Goal: Task Accomplishment & Management: Use online tool/utility

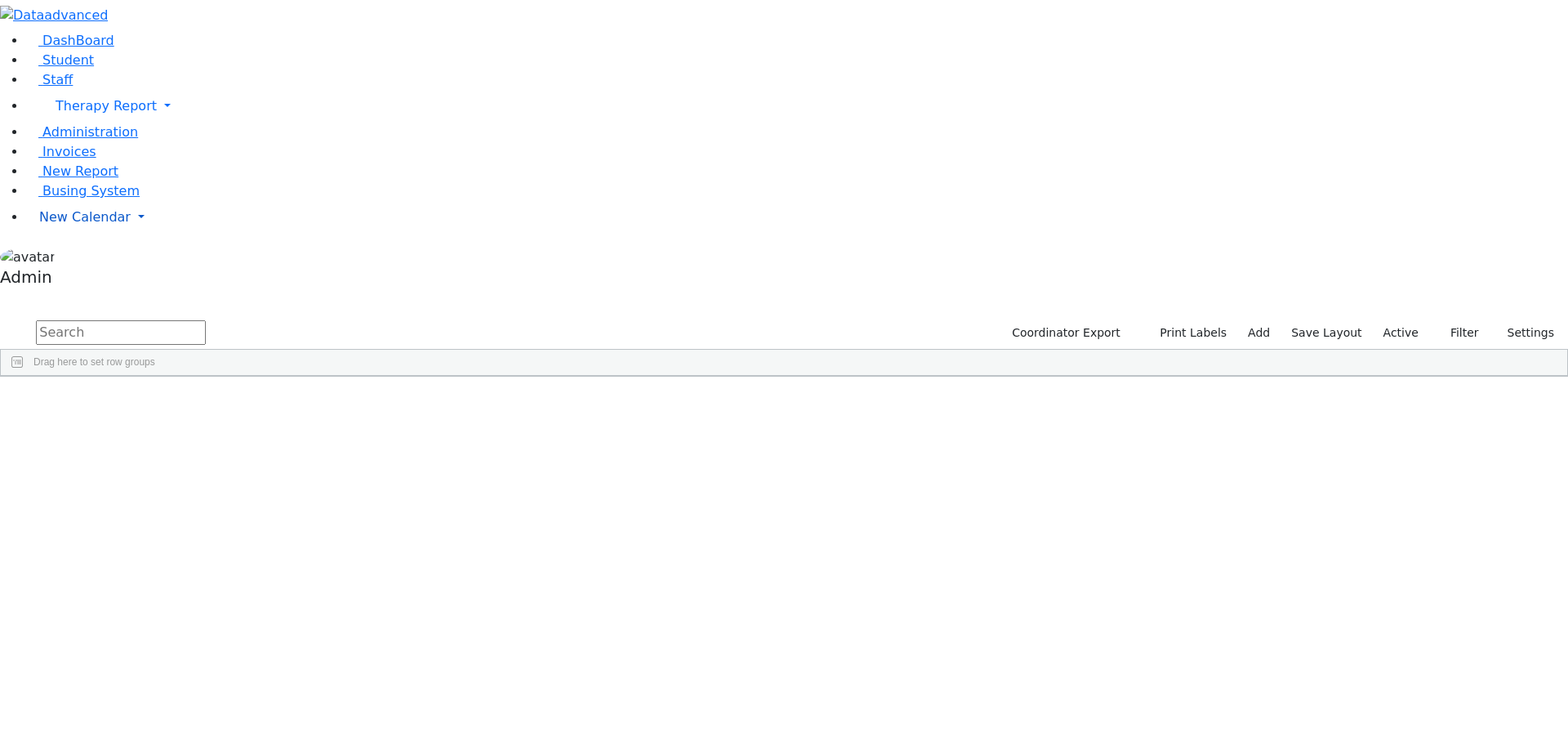
click at [156, 123] on link "New Calendar" at bounding box center [796, 106] width 1541 height 33
click at [72, 260] on link "Calendar" at bounding box center [65, 250] width 59 height 20
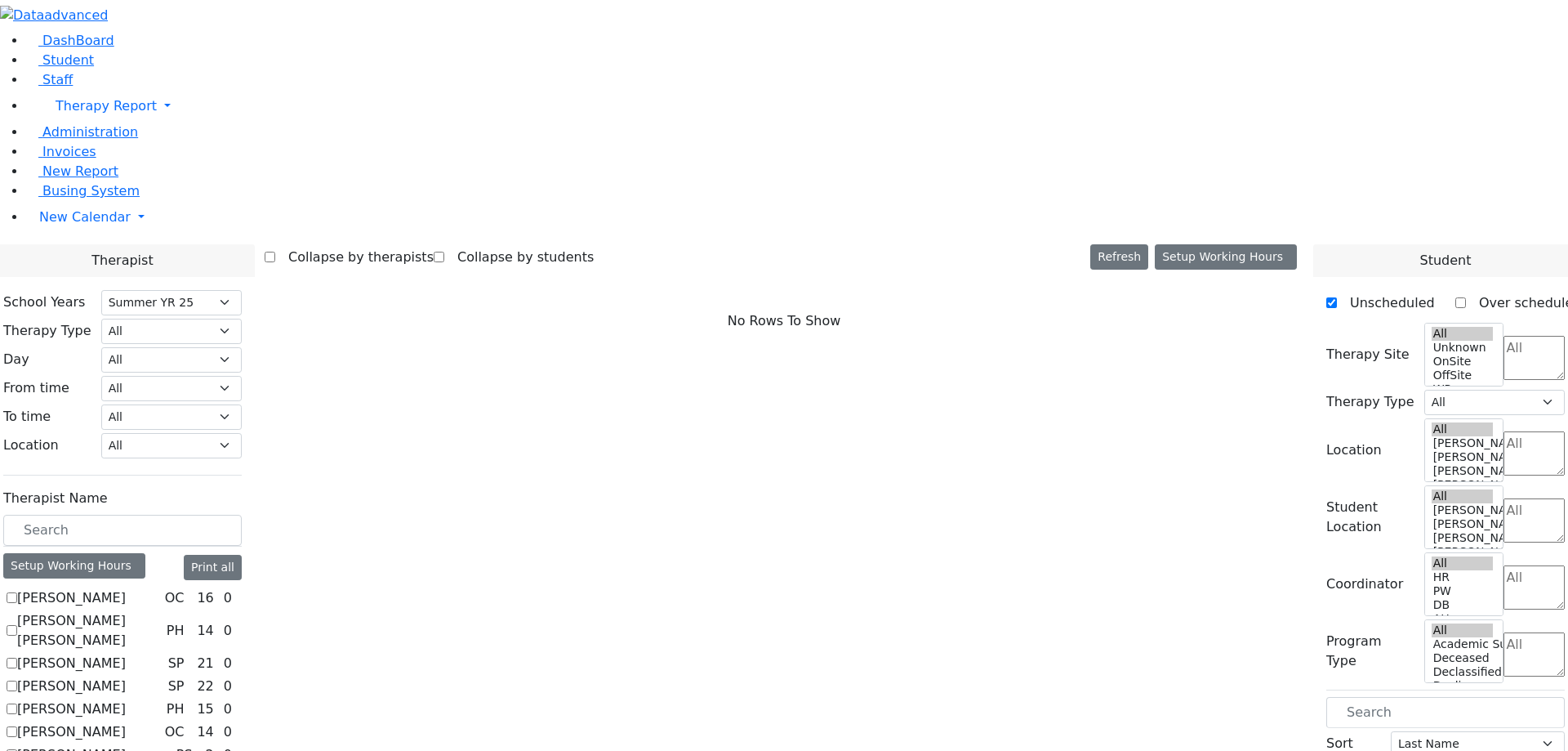
select select "211"
click at [126, 589] on label "[PERSON_NAME]" at bounding box center [71, 598] width 108 height 20
click at [17, 592] on input "[PERSON_NAME]" at bounding box center [12, 597] width 11 height 11
checkbox input "true"
select select "1"
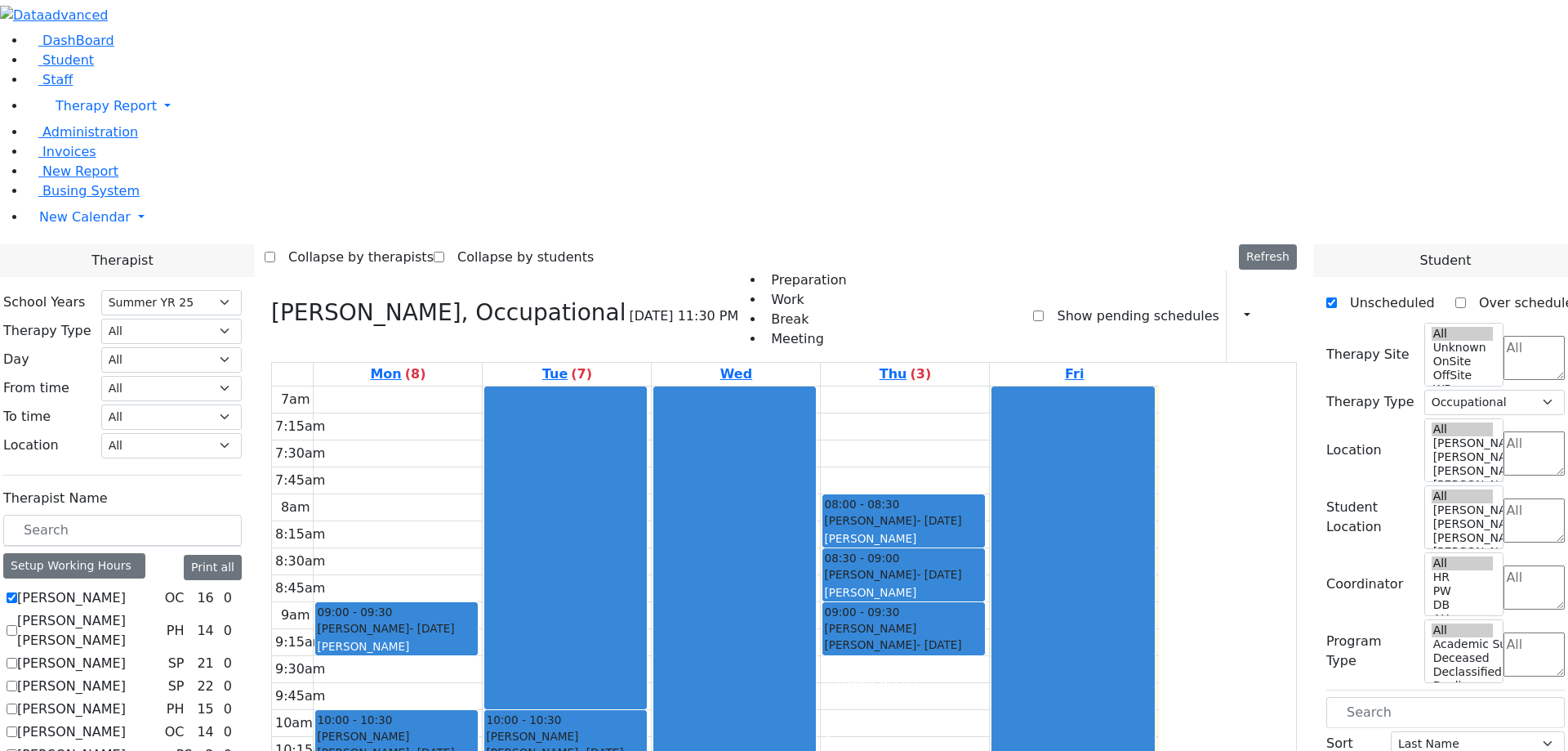
click at [160, 611] on label "Abramsky Sara Chana" at bounding box center [88, 630] width 143 height 39
click at [17, 625] on input "Abramsky Sara Chana" at bounding box center [12, 630] width 11 height 11
checkbox input "true"
select select
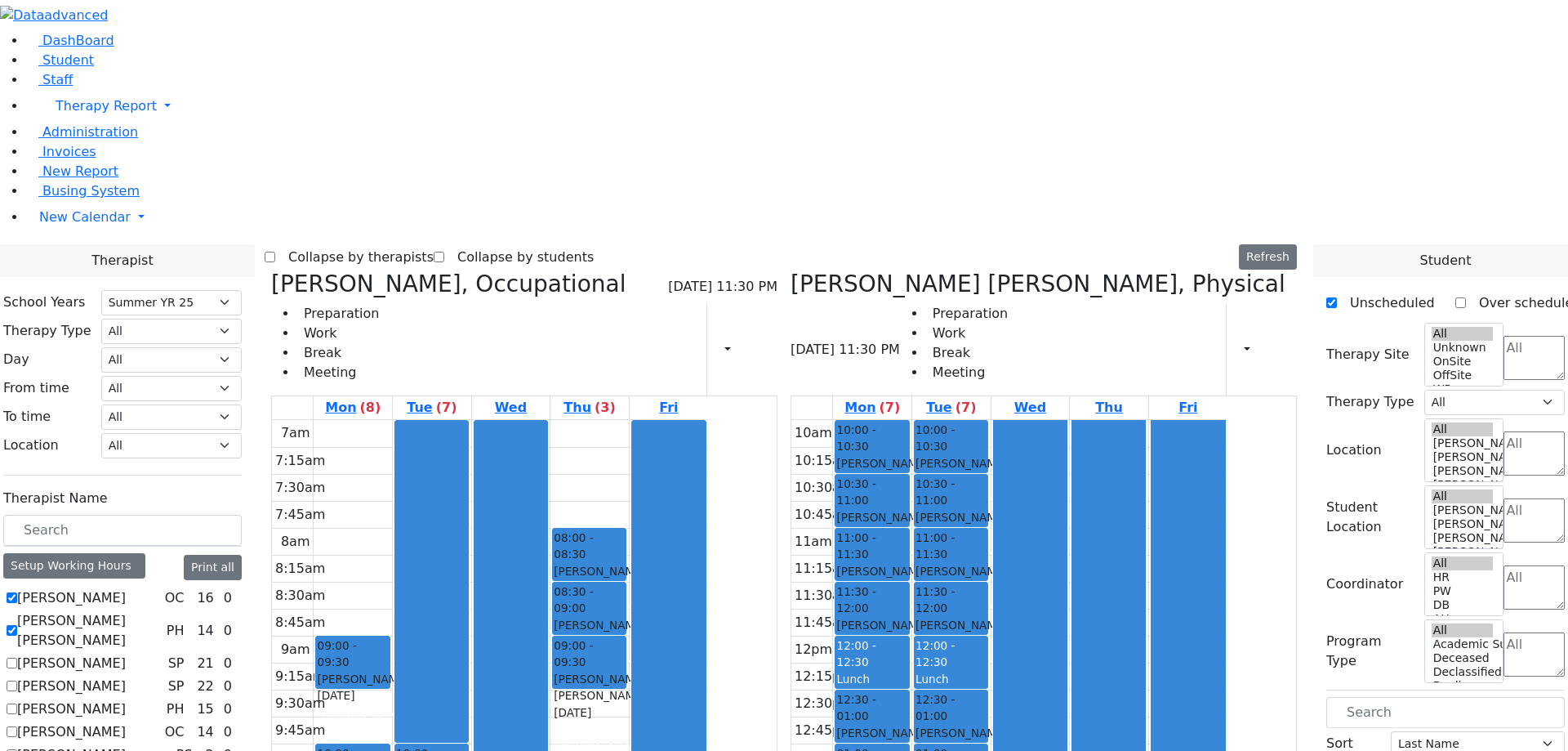
click at [126, 653] on label "Asok Pradeep" at bounding box center [71, 663] width 108 height 20
click at [17, 658] on input "Asok Pradeep" at bounding box center [12, 663] width 11 height 11
checkbox input "true"
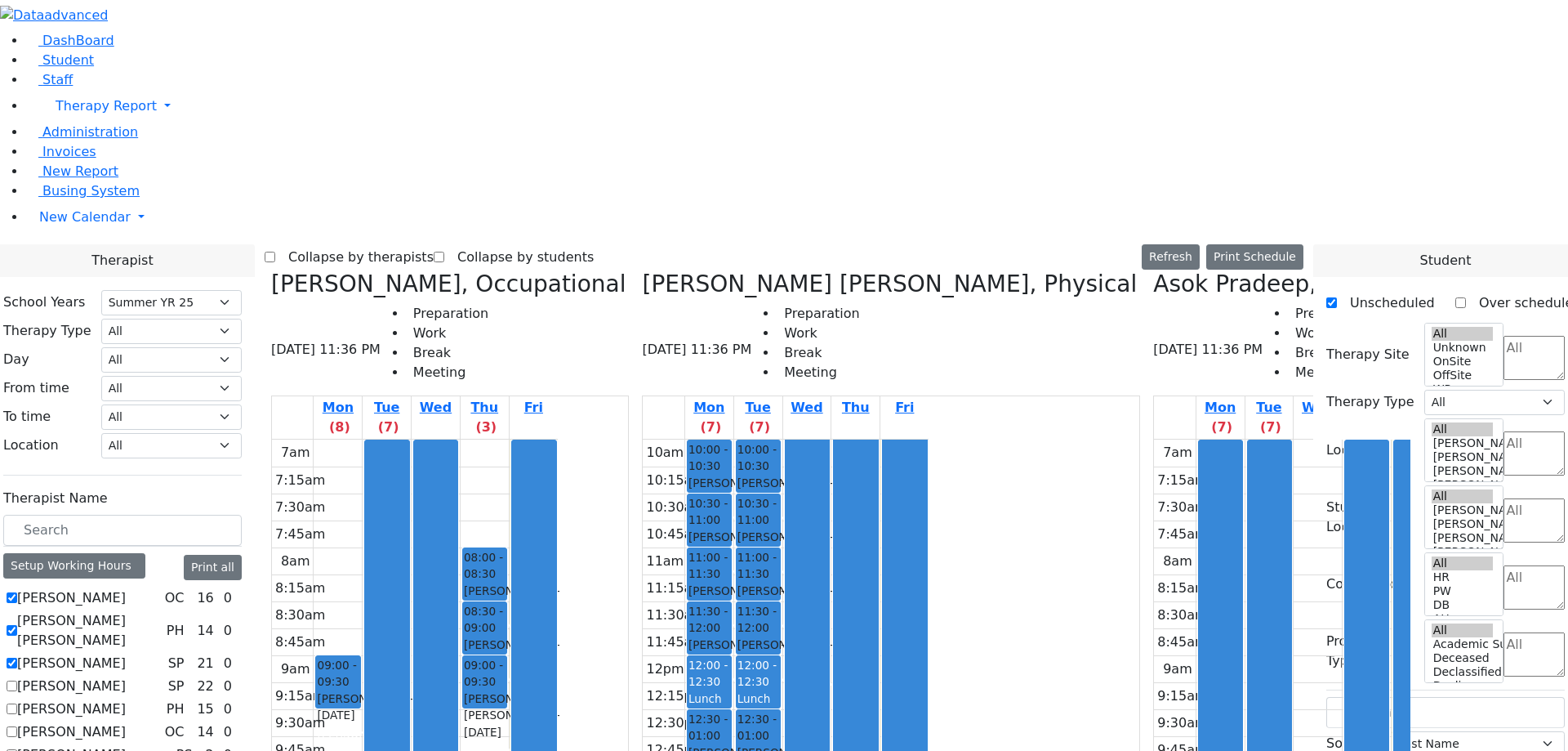
click at [126, 676] on label "Auslander Susanne" at bounding box center [71, 686] width 108 height 20
click at [17, 680] on input "Auslander Susanne" at bounding box center [12, 685] width 11 height 11
checkbox input "true"
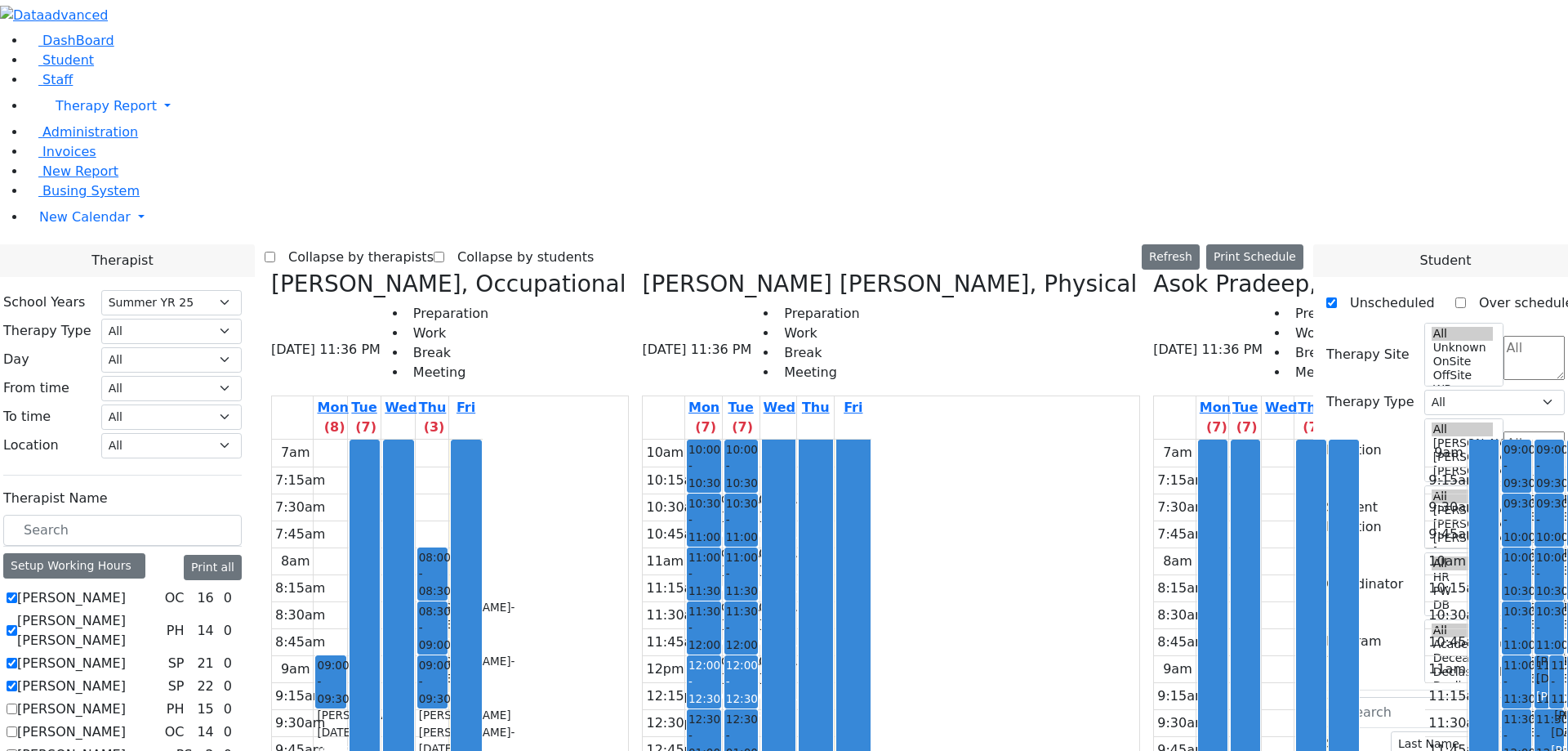
click at [126, 700] on label "Baum-Kupfer Debora" at bounding box center [71, 709] width 108 height 20
click at [17, 703] on input "Baum-Kupfer Debora" at bounding box center [12, 708] width 11 height 11
checkbox input "true"
click at [126, 722] on label "Bender Sarah" at bounding box center [71, 731] width 108 height 20
click at [17, 726] on input "Bender Sarah" at bounding box center [12, 731] width 11 height 11
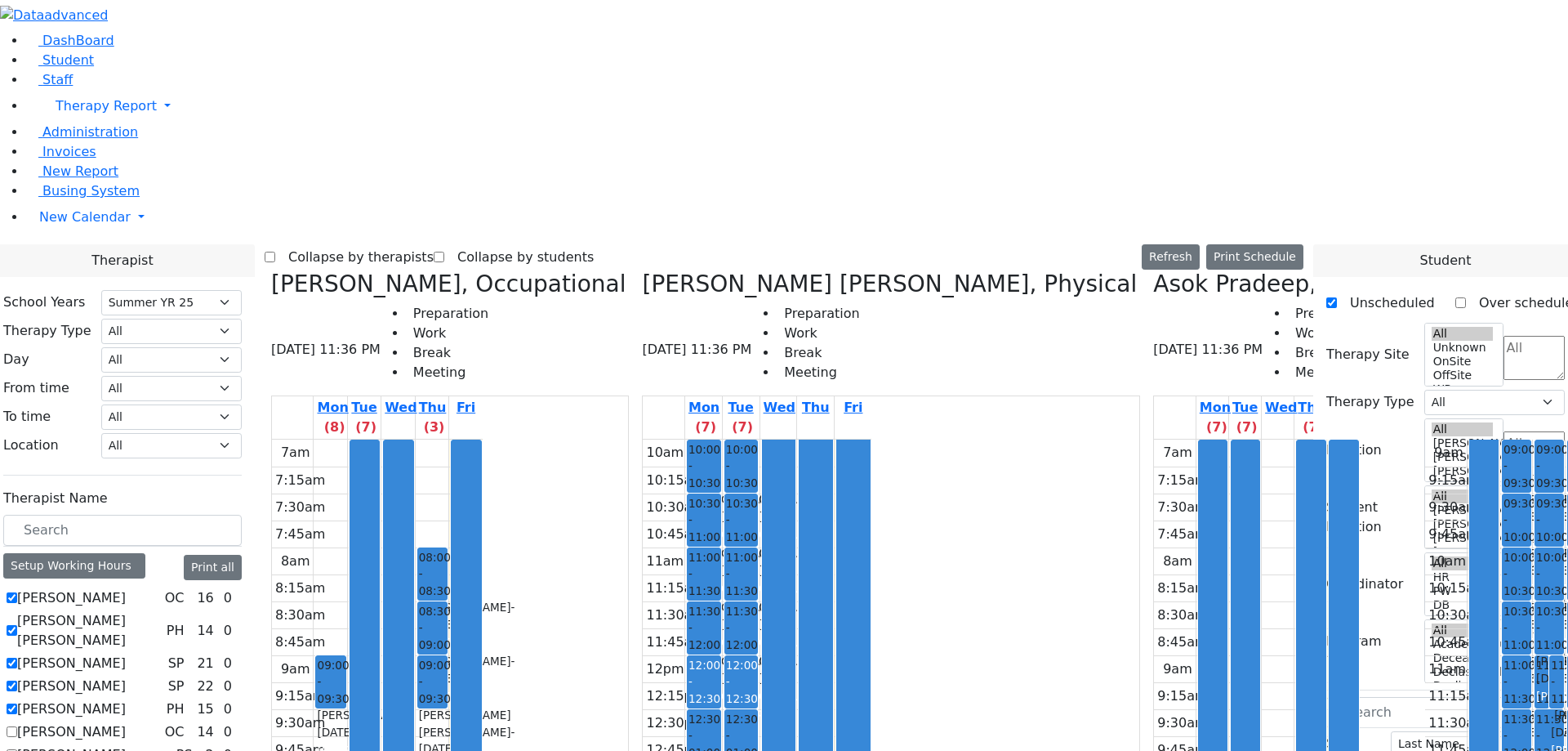
checkbox input "true"
